Goal: Navigation & Orientation: Find specific page/section

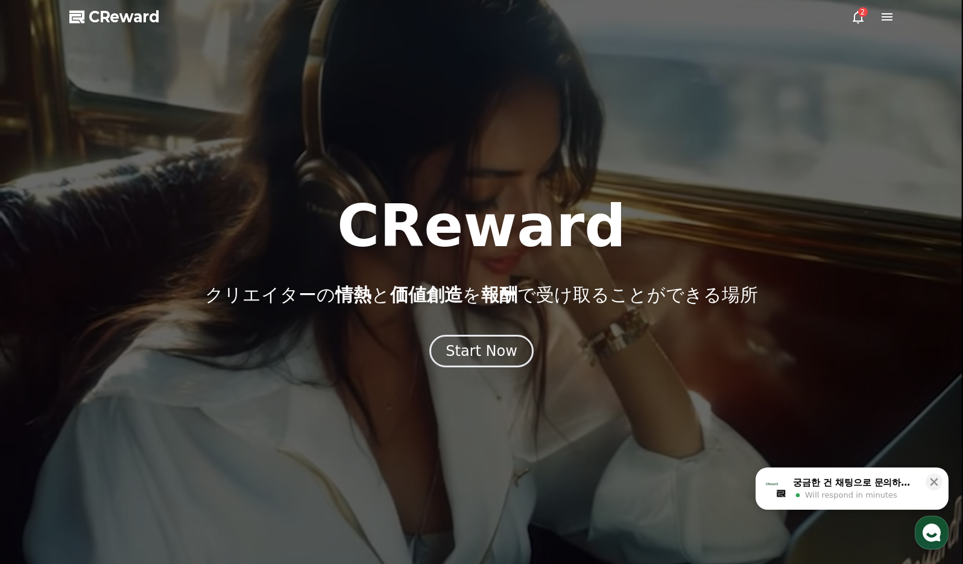
click at [880, 19] on icon at bounding box center [887, 17] width 14 height 14
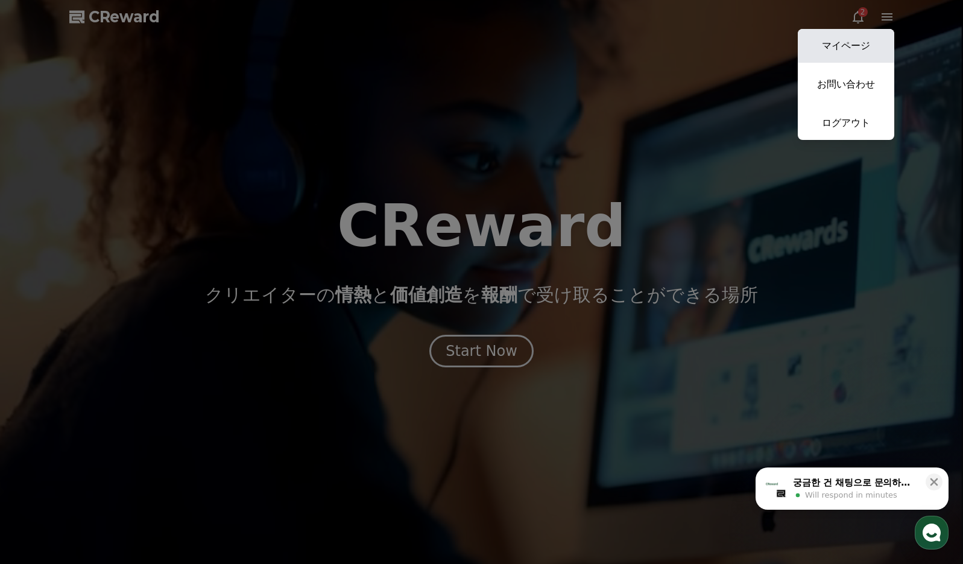
click at [874, 38] on link "マイページ" at bounding box center [846, 46] width 96 height 34
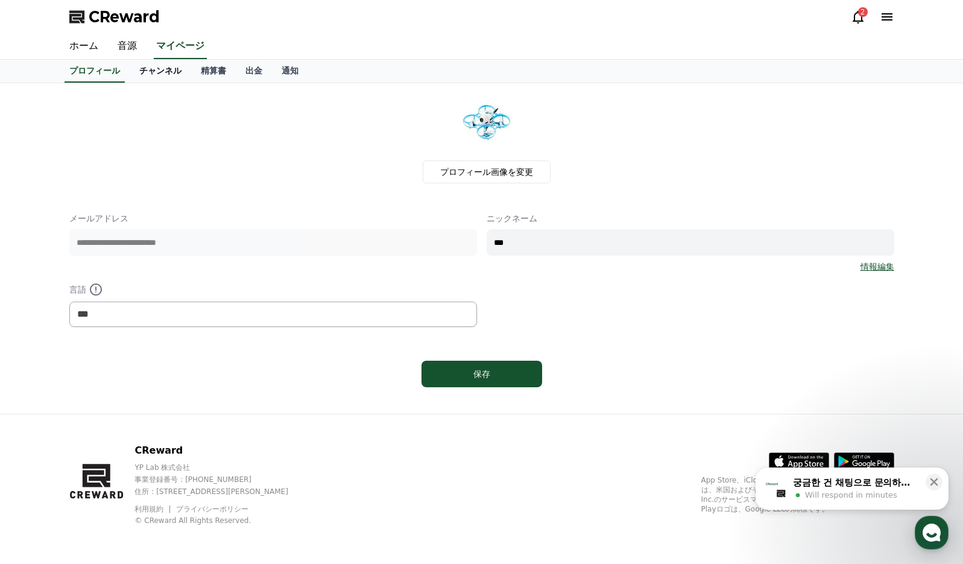
click at [149, 69] on link "チャンネル" at bounding box center [161, 71] width 62 height 23
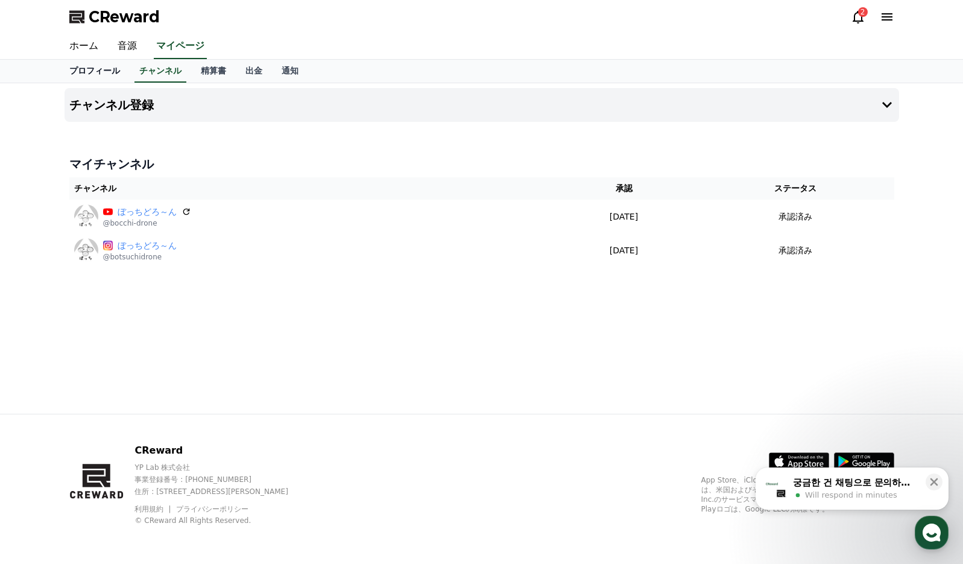
click at [93, 67] on link "プロフィール" at bounding box center [95, 71] width 70 height 23
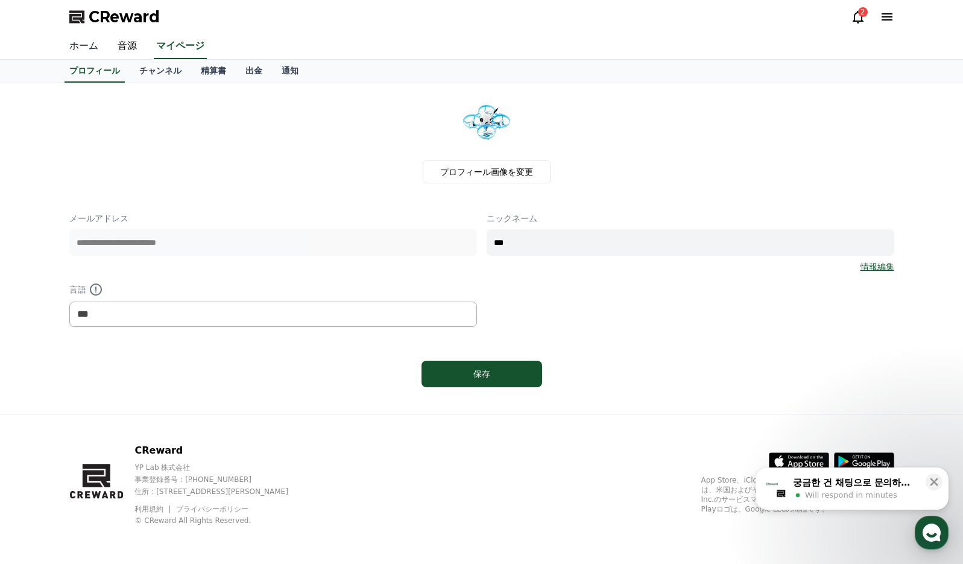
click at [90, 45] on link "ホーム" at bounding box center [84, 46] width 48 height 25
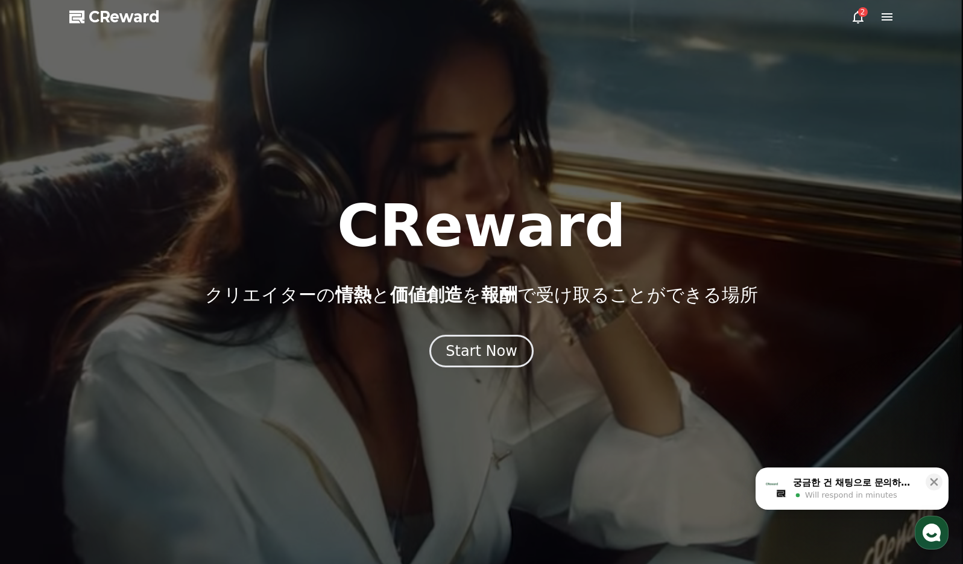
click at [897, 13] on div at bounding box center [481, 282] width 963 height 564
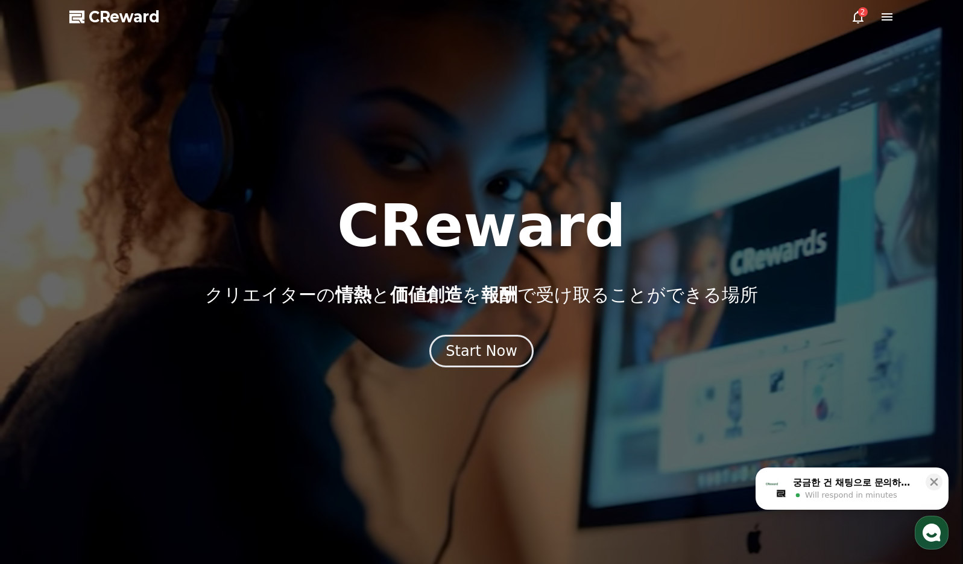
click at [892, 17] on icon at bounding box center [887, 16] width 11 height 7
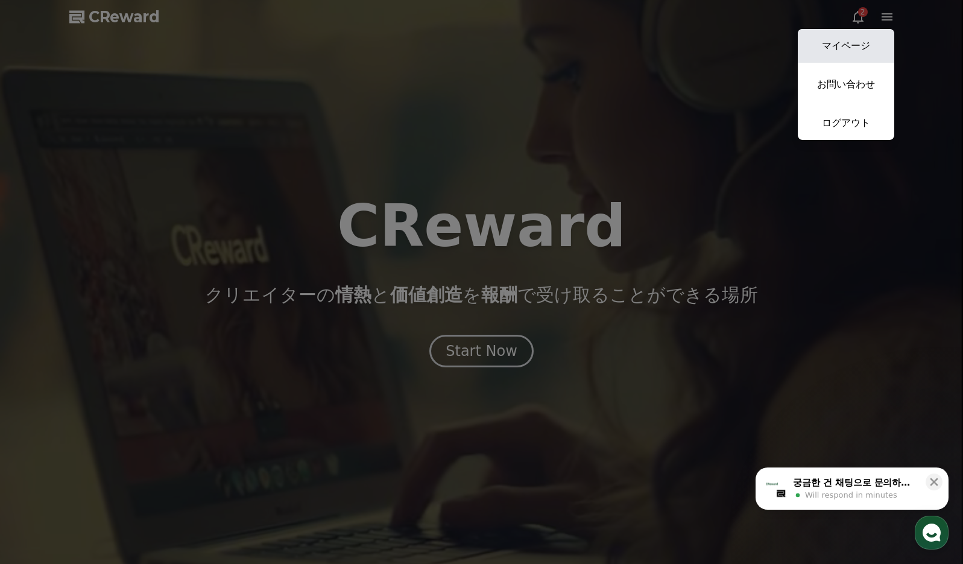
click at [833, 36] on link "マイページ" at bounding box center [846, 46] width 96 height 34
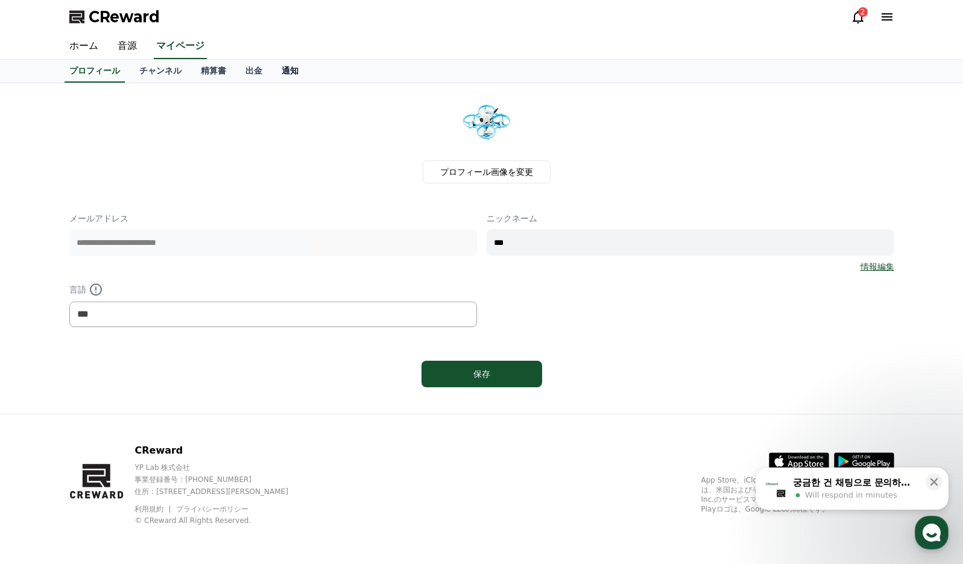
click at [272, 76] on link "通知" at bounding box center [290, 71] width 36 height 23
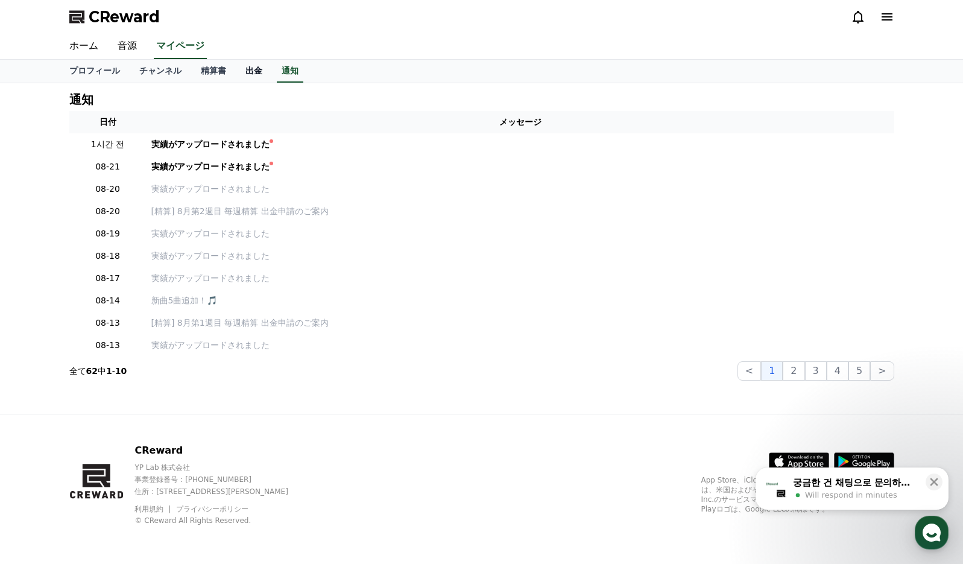
click at [236, 72] on link "出金" at bounding box center [254, 71] width 36 height 23
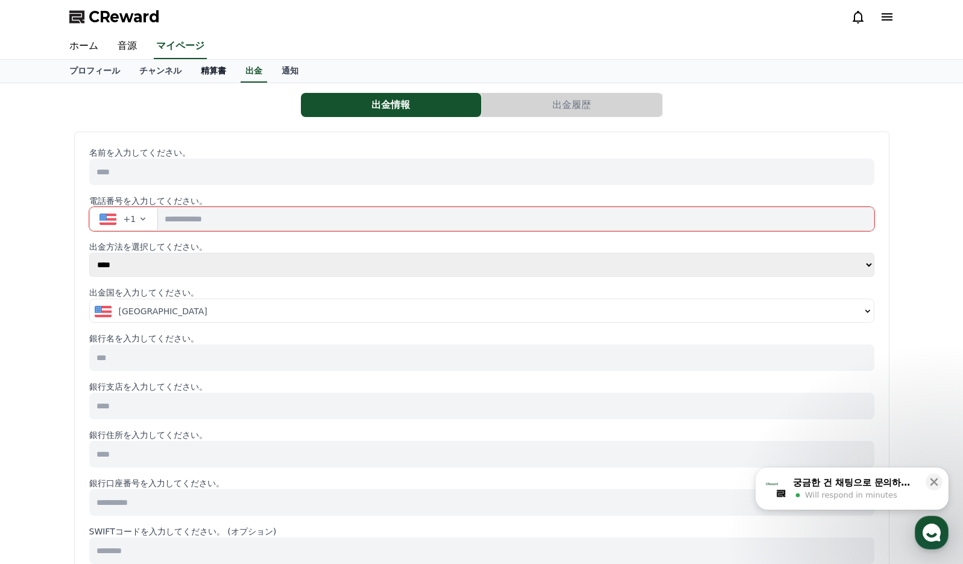
click at [196, 72] on link "精算書" at bounding box center [213, 71] width 45 height 23
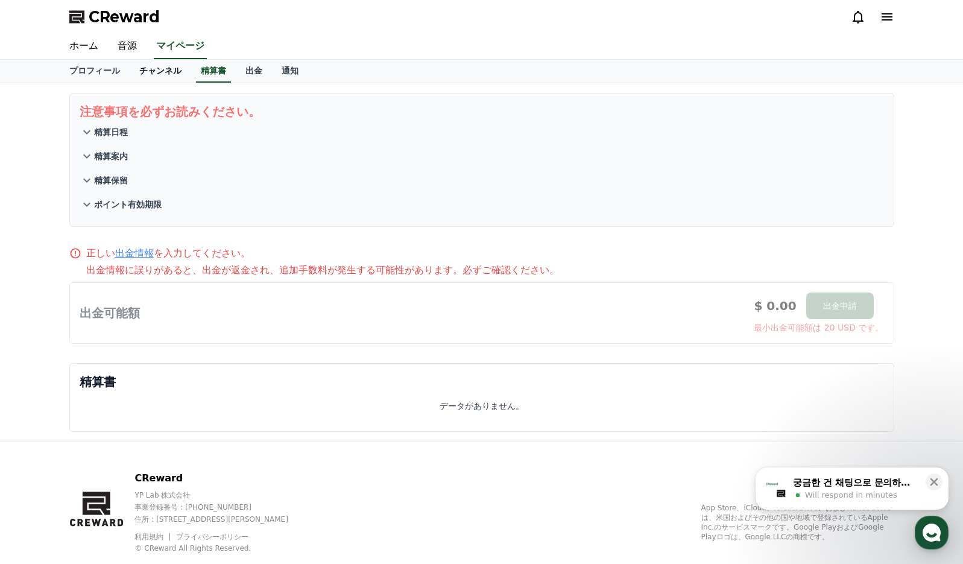
click at [157, 71] on link "チャンネル" at bounding box center [161, 71] width 62 height 23
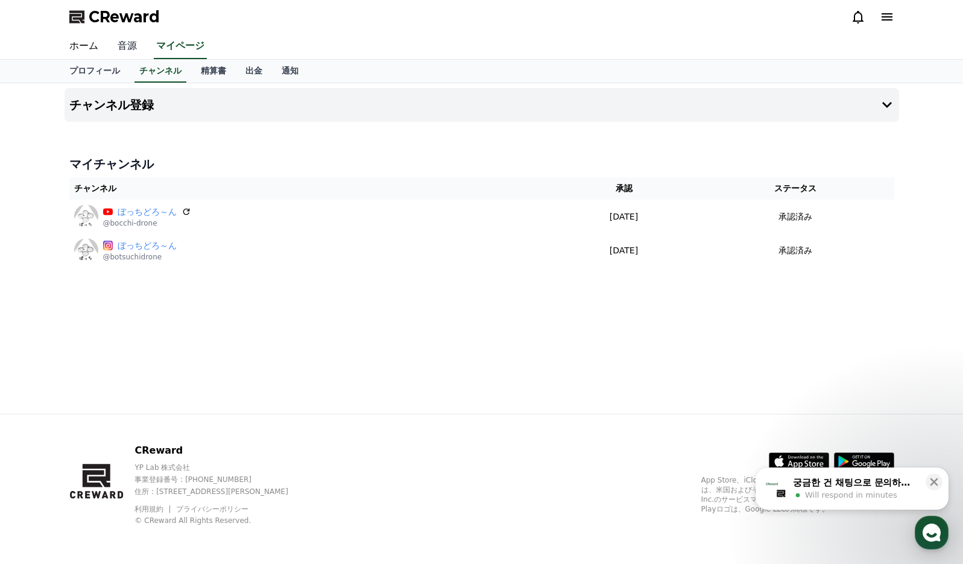
click at [116, 44] on link "音源" at bounding box center [127, 46] width 39 height 25
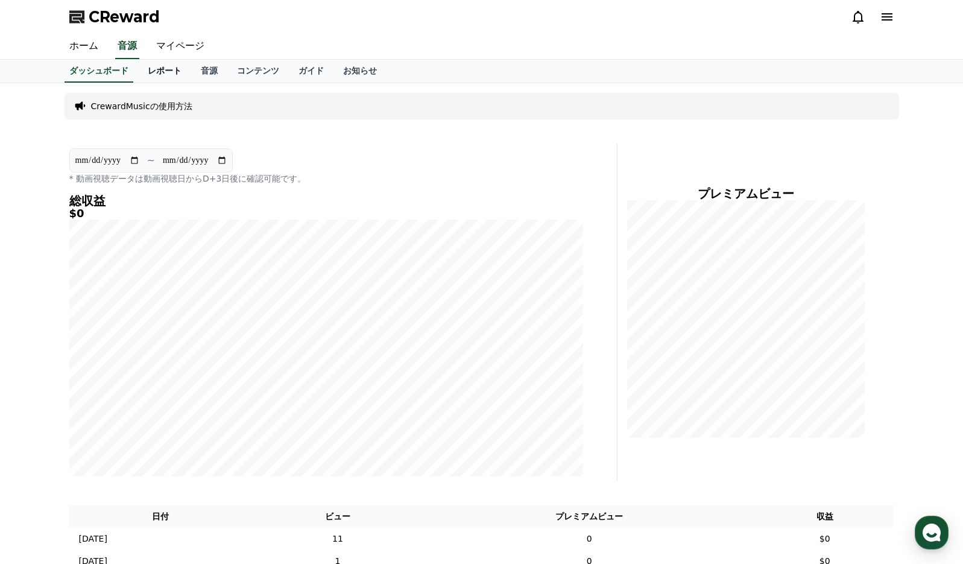
click at [149, 71] on link "レポート" at bounding box center [164, 71] width 53 height 23
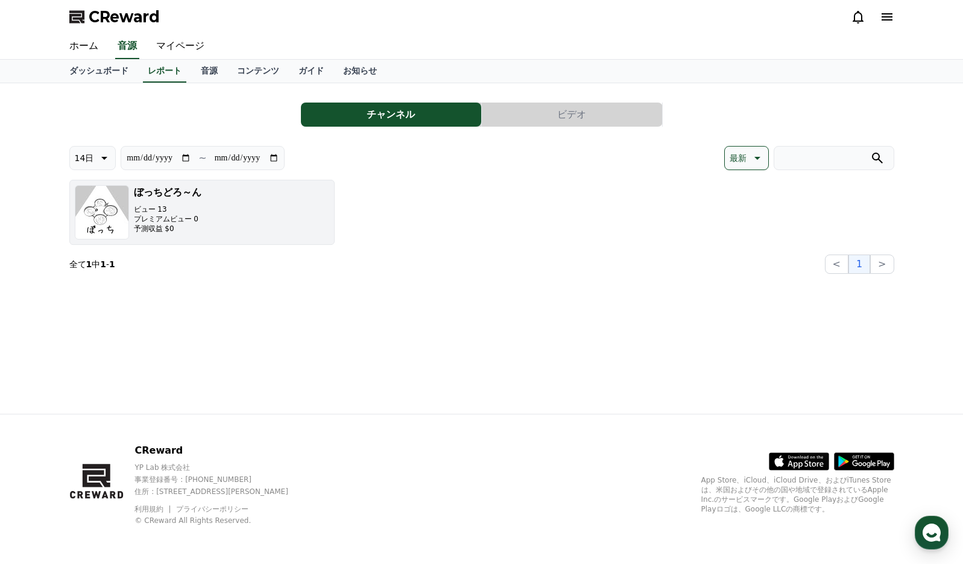
click at [185, 203] on div "ぼっちどろ～ん ビュー 13 プレミアムビュー 0 予測収益 $0" at bounding box center [168, 212] width 68 height 54
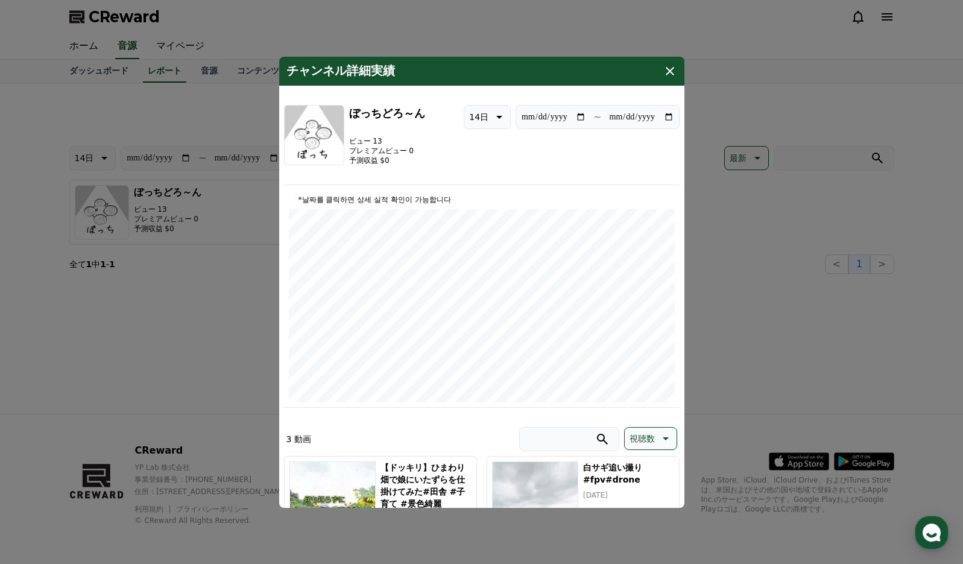
click at [672, 70] on icon "modal" at bounding box center [670, 71] width 14 height 14
